Goal: Browse casually: Explore the website without a specific task or goal

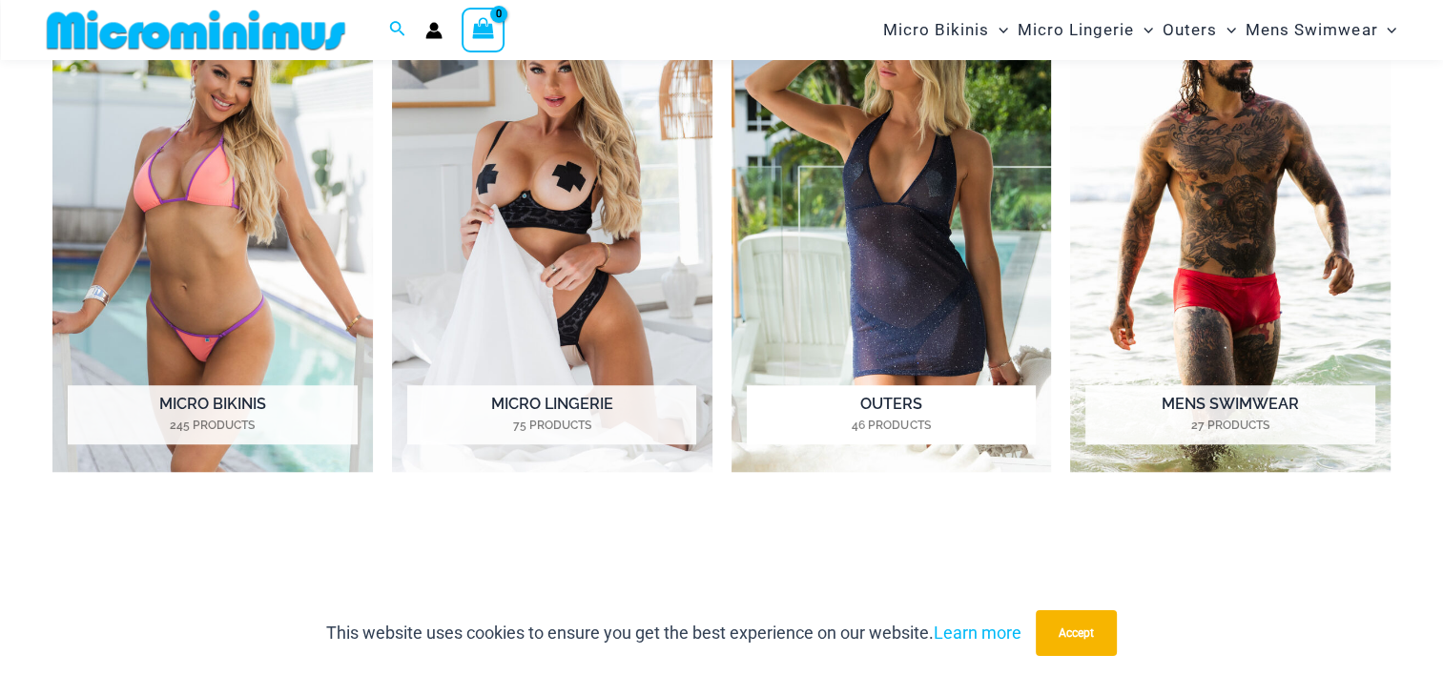
scroll to position [1516, 0]
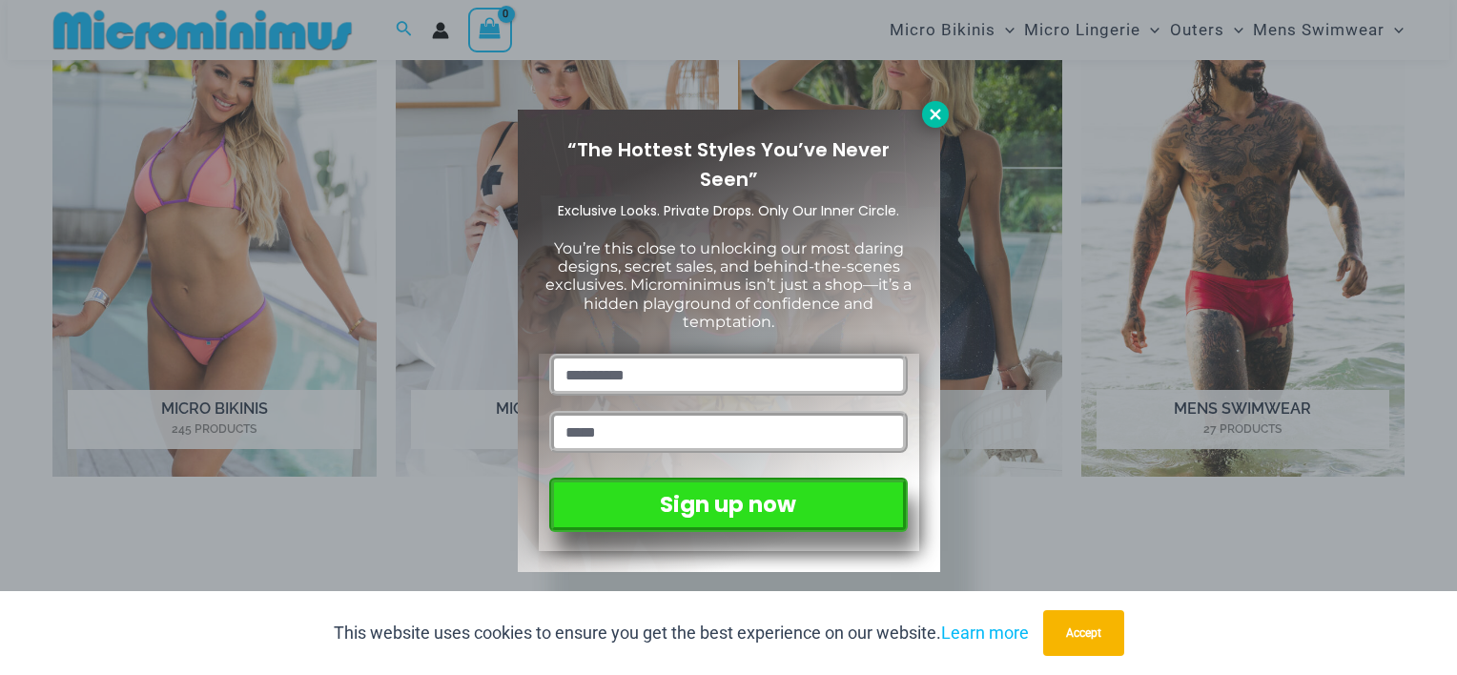
click at [939, 115] on icon at bounding box center [935, 114] width 17 height 17
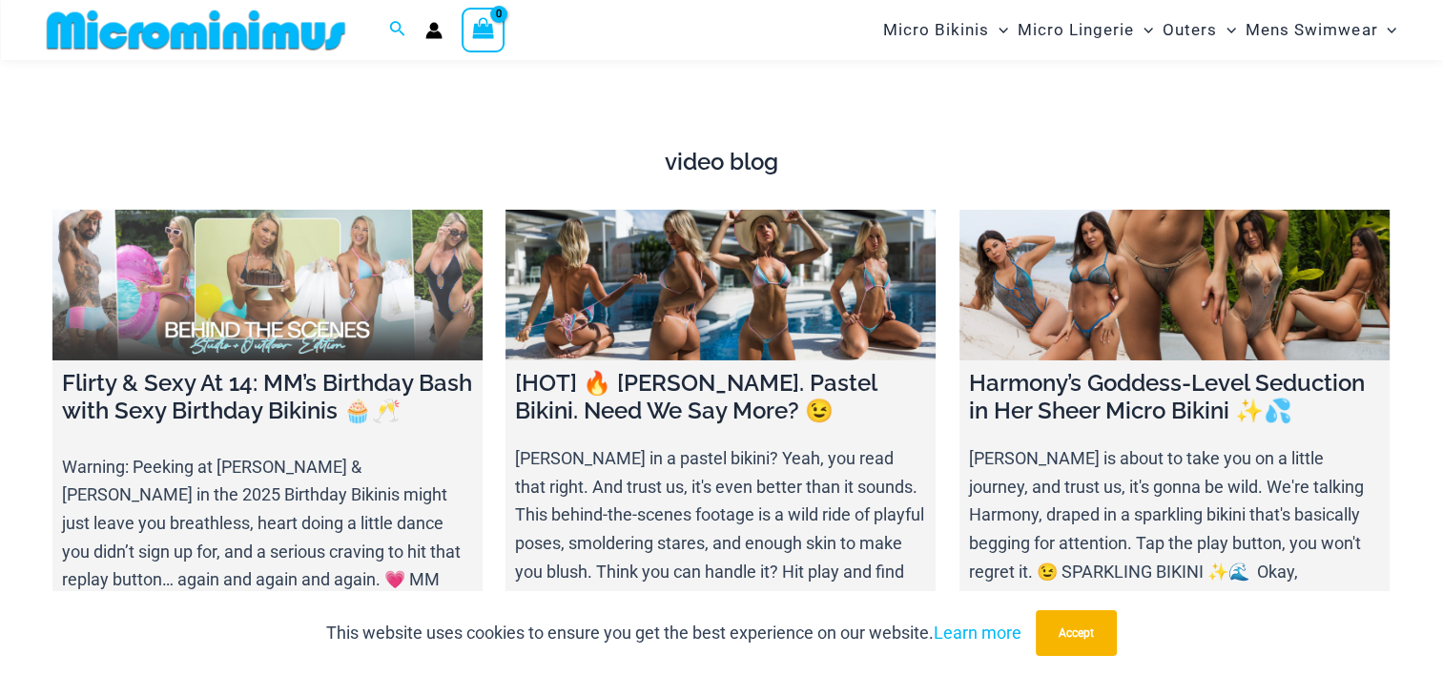
scroll to position [6760, 0]
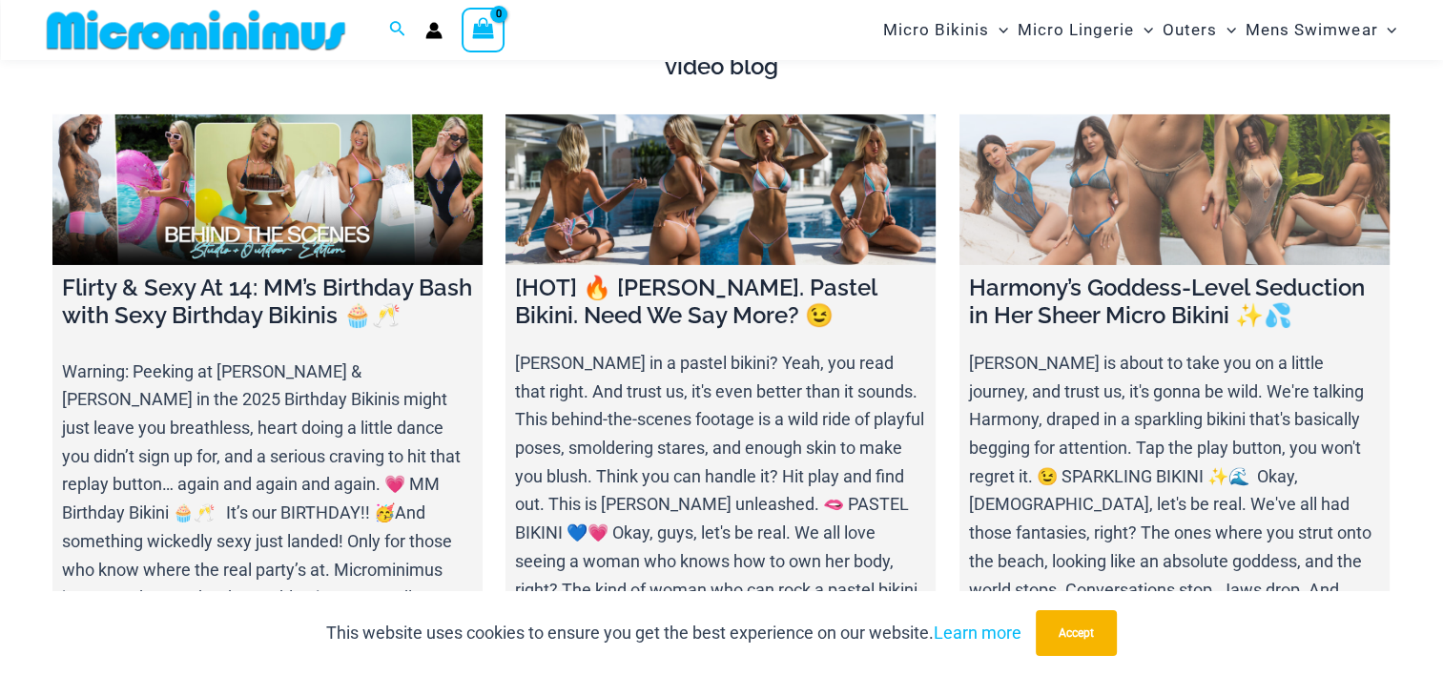
click at [1170, 164] on link at bounding box center [1174, 189] width 430 height 151
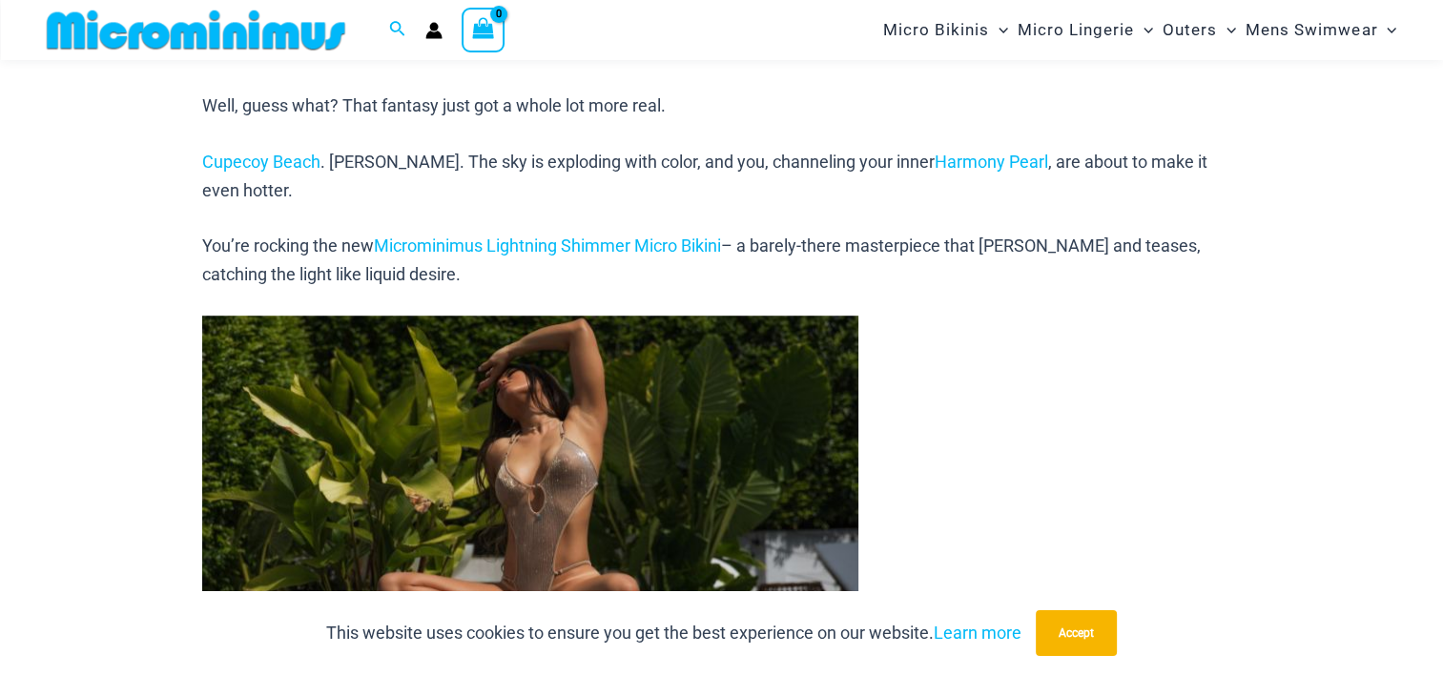
scroll to position [1095, 0]
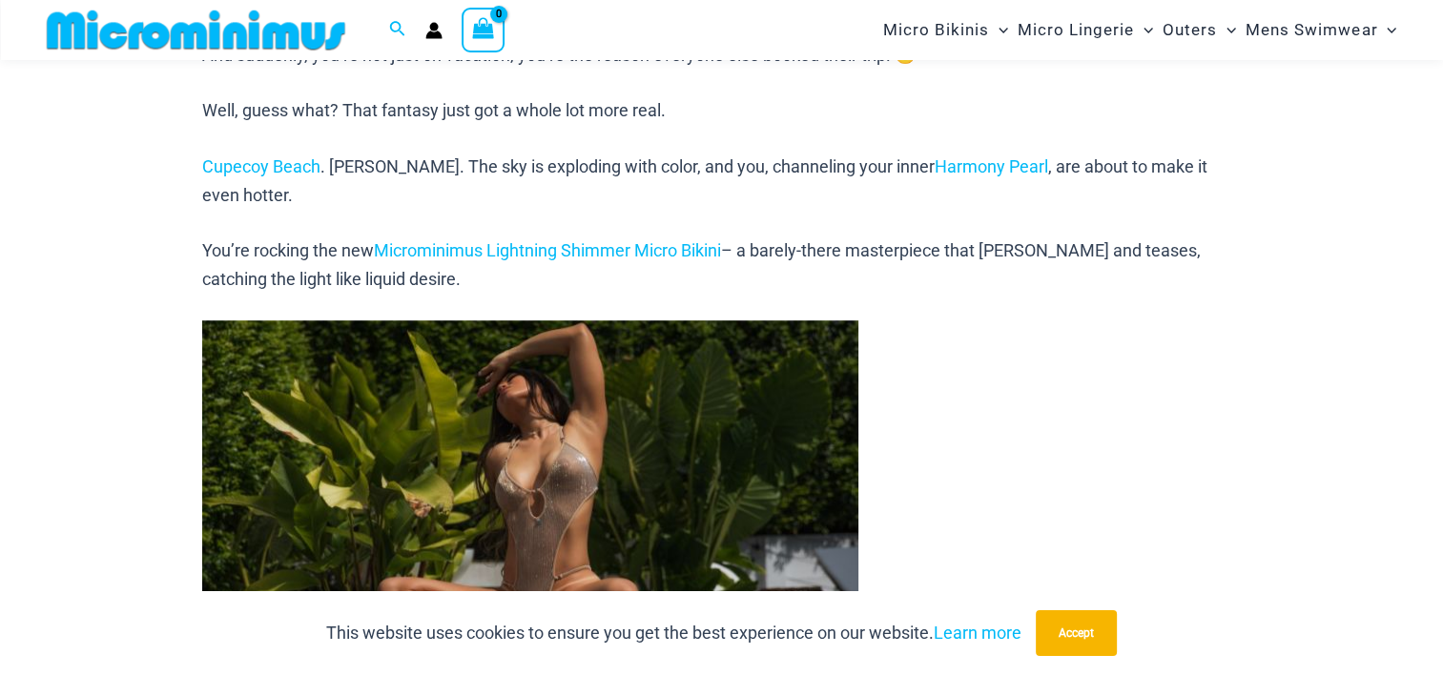
click at [542, 408] on img at bounding box center [530, 528] width 656 height 417
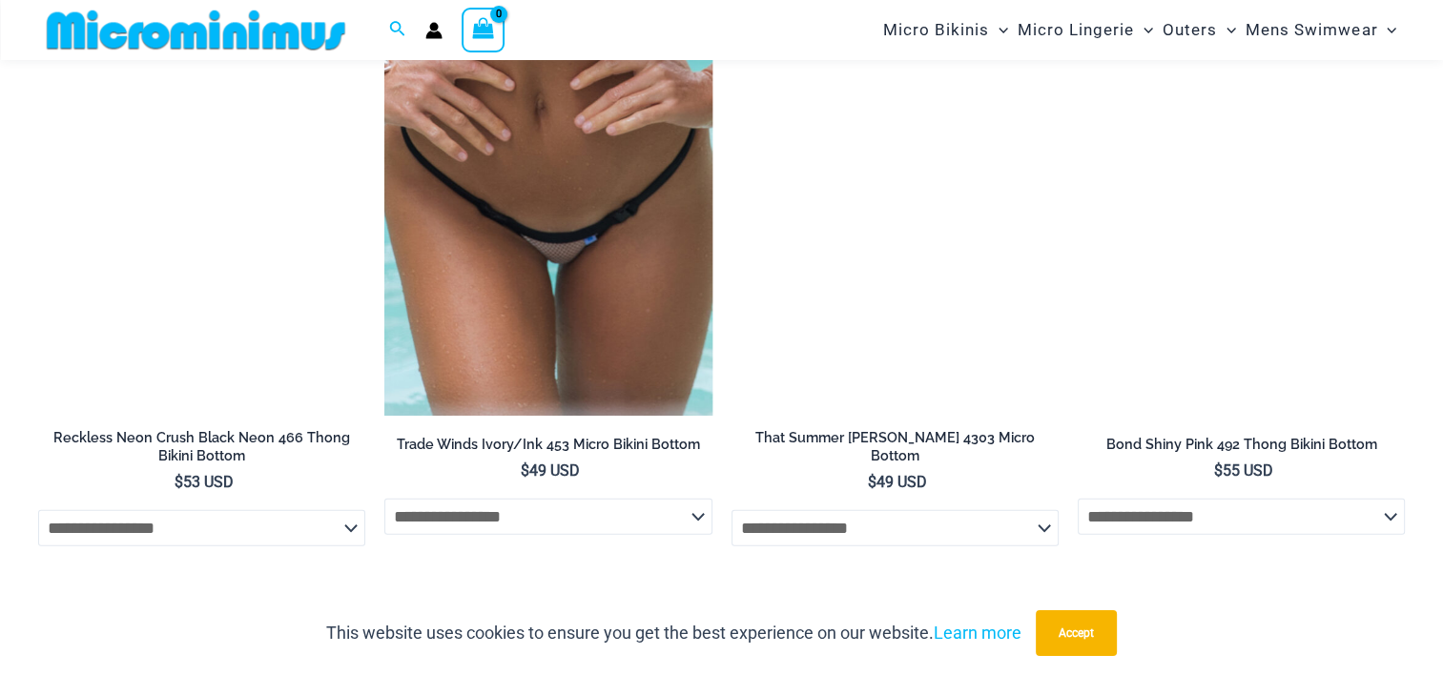
scroll to position [5139, 0]
